Goal: Information Seeking & Learning: Learn about a topic

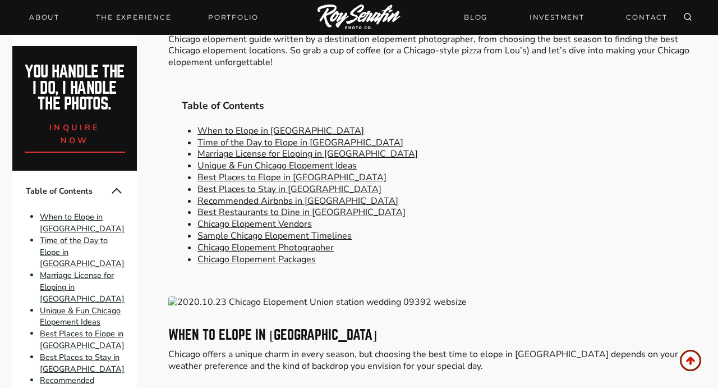
scroll to position [438, 0]
click at [308, 177] on link "Best Places to Elope in [GEOGRAPHIC_DATA]" at bounding box center [291, 177] width 189 height 12
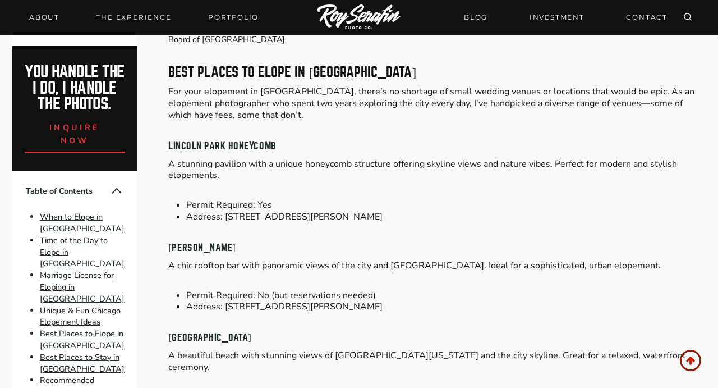
scroll to position [3401, 0]
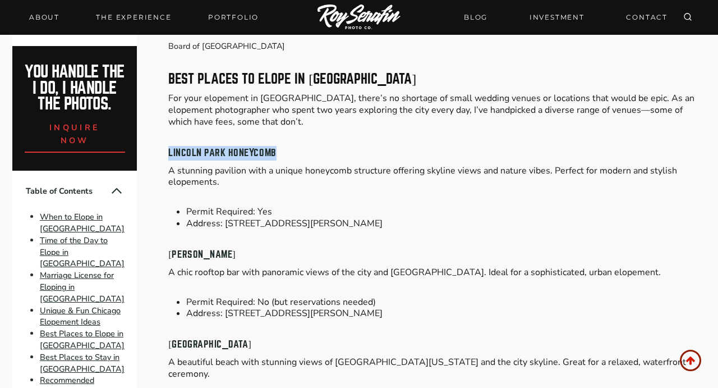
drag, startPoint x: 282, startPoint y: 93, endPoint x: 167, endPoint y: 94, distance: 114.4
copy h4 "Lincoln Park Honeycomb"
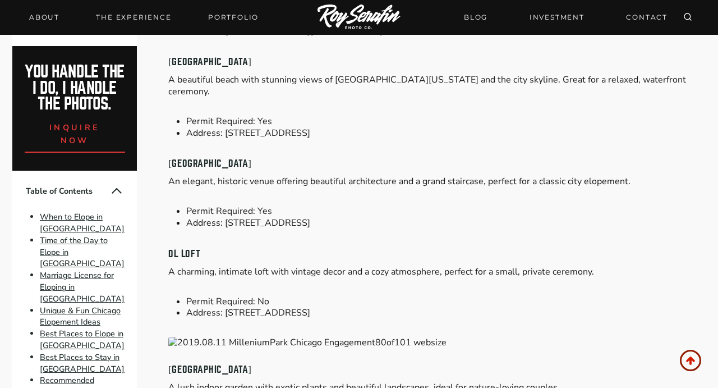
scroll to position [3684, 0]
drag, startPoint x: 207, startPoint y: 178, endPoint x: 169, endPoint y: 179, distance: 37.6
click at [169, 246] on h4 "DL Loft" at bounding box center [436, 253] width 537 height 15
copy h4 "DL Loft"
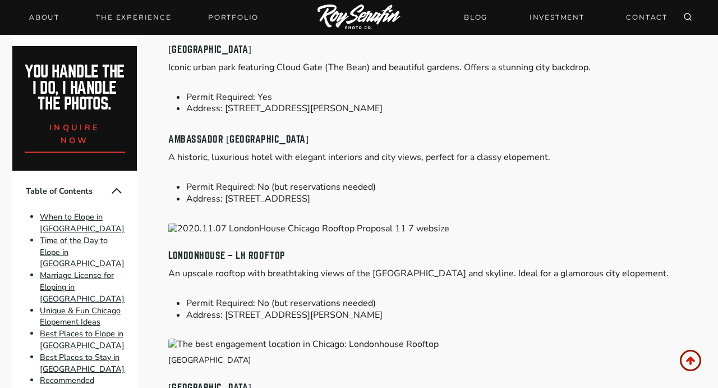
scroll to position [4106, 0]
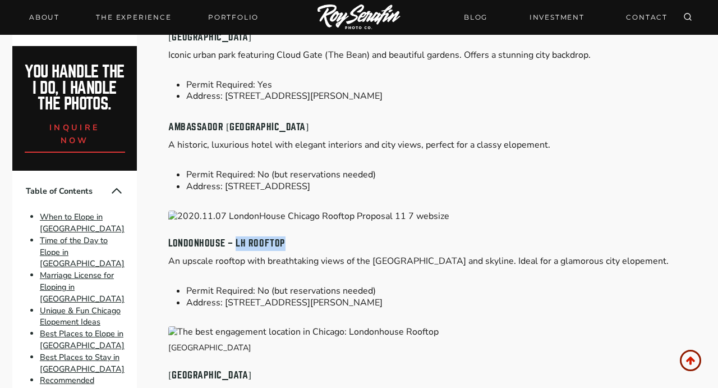
drag, startPoint x: 290, startPoint y: 173, endPoint x: 236, endPoint y: 171, distance: 53.9
click at [236, 236] on h4 "LondonHouse – LH Rooftop" at bounding box center [436, 243] width 537 height 15
copy h4 "LH Rooftop"
